Goal: Task Accomplishment & Management: Use online tool/utility

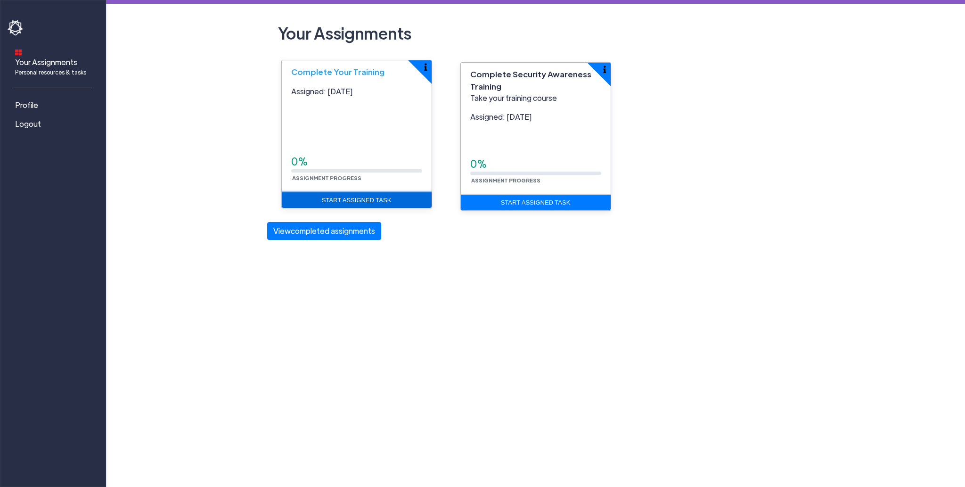
click at [350, 201] on link "Start Assigned Task" at bounding box center [357, 200] width 150 height 16
click at [426, 67] on img "button" at bounding box center [425, 67] width 3 height 8
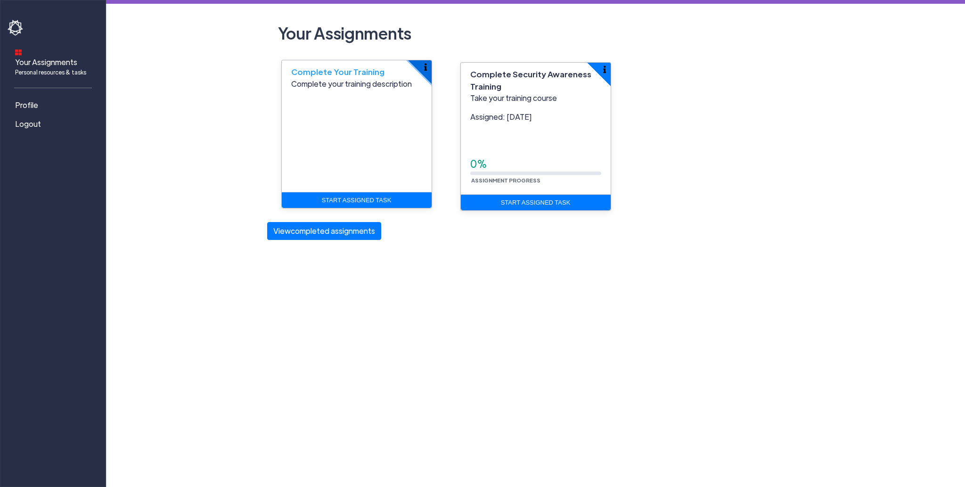
click at [427, 67] on button "button" at bounding box center [431, 60] width 47 height 47
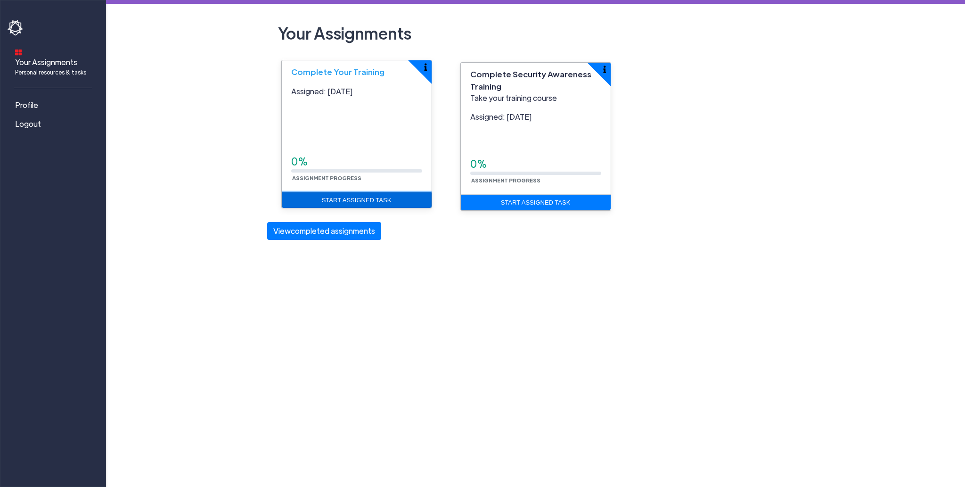
click at [382, 202] on link "Start Assigned Task" at bounding box center [357, 200] width 150 height 16
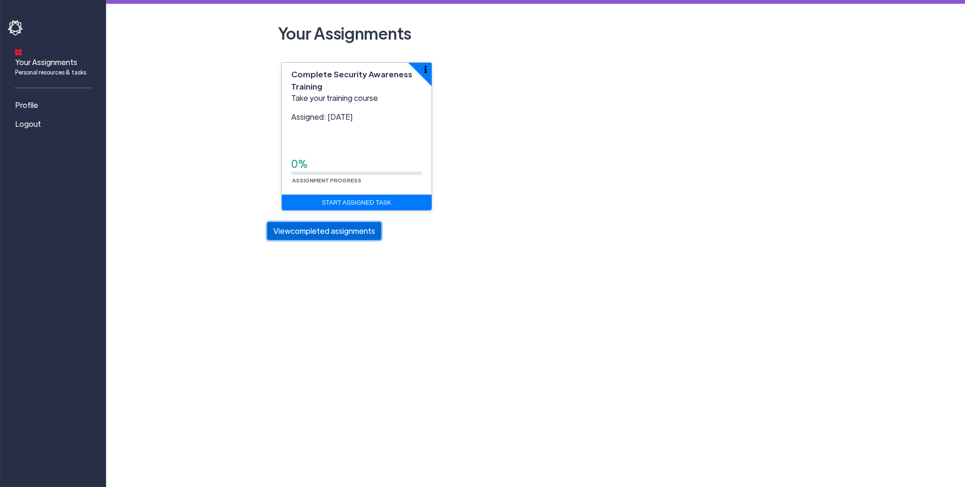
click at [349, 236] on button "View completed assignments" at bounding box center [324, 231] width 114 height 18
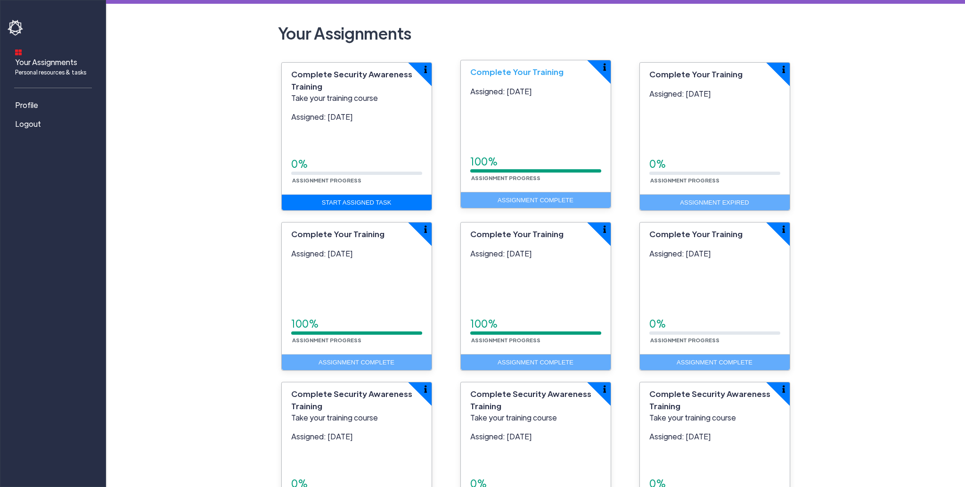
click at [563, 206] on div "Assignment Complete" at bounding box center [536, 200] width 150 height 16
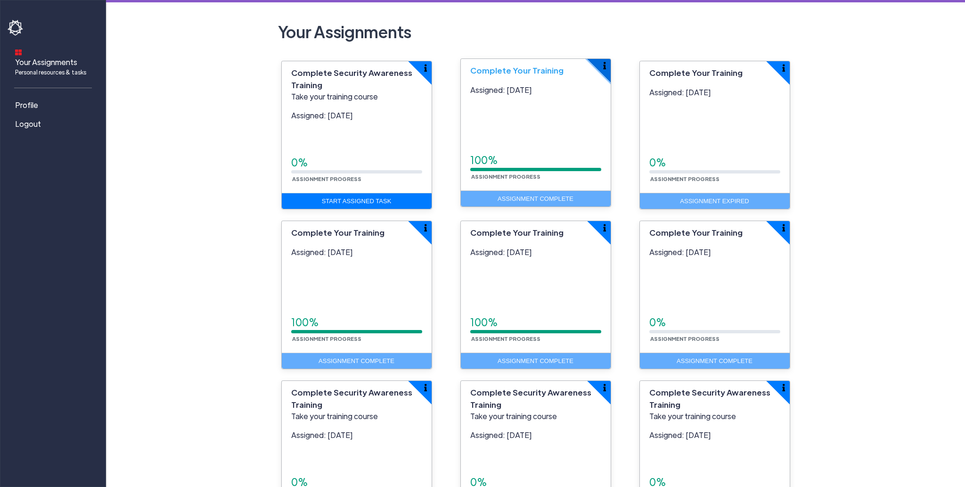
click at [606, 65] on button "button" at bounding box center [610, 59] width 47 height 47
click at [504, 68] on span "Complete Your Training" at bounding box center [516, 70] width 93 height 10
